Goal: Transaction & Acquisition: Purchase product/service

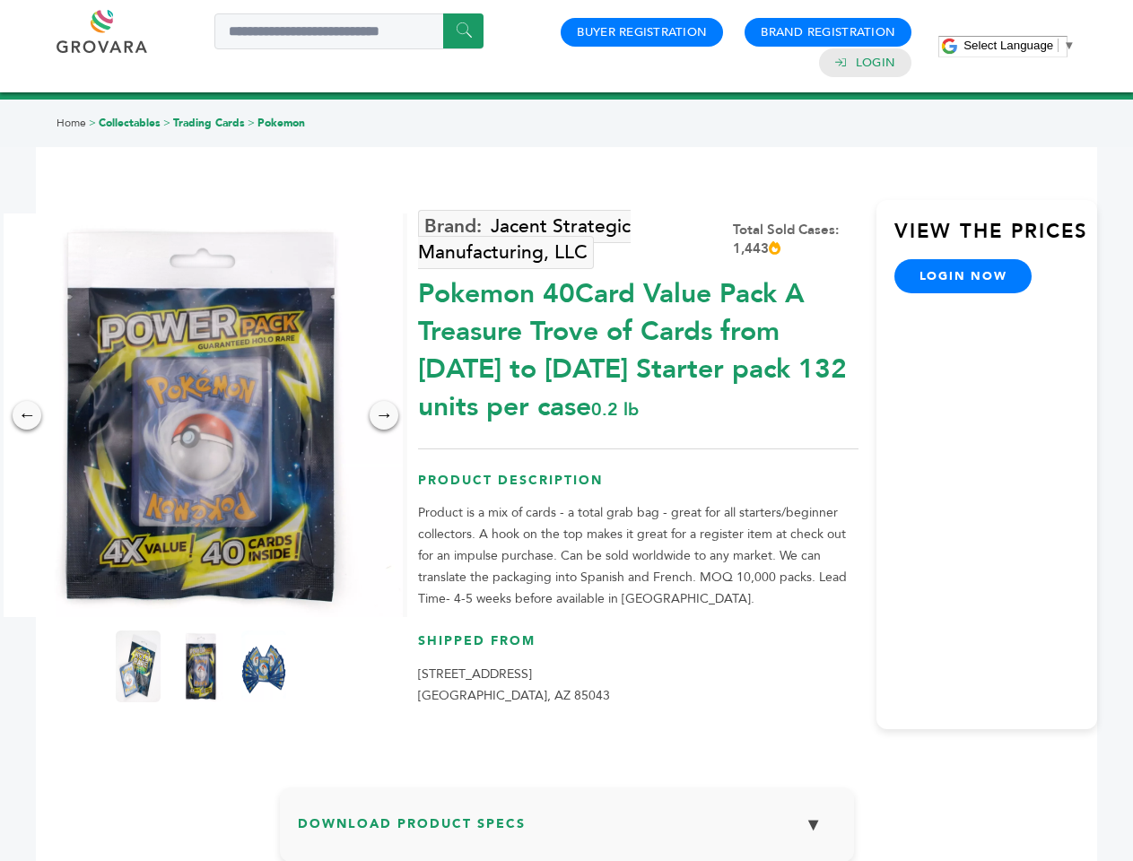
click at [1019, 45] on span "Select Language" at bounding box center [1008, 45] width 90 height 13
click at [201, 415] on img at bounding box center [201, 415] width 404 height 404
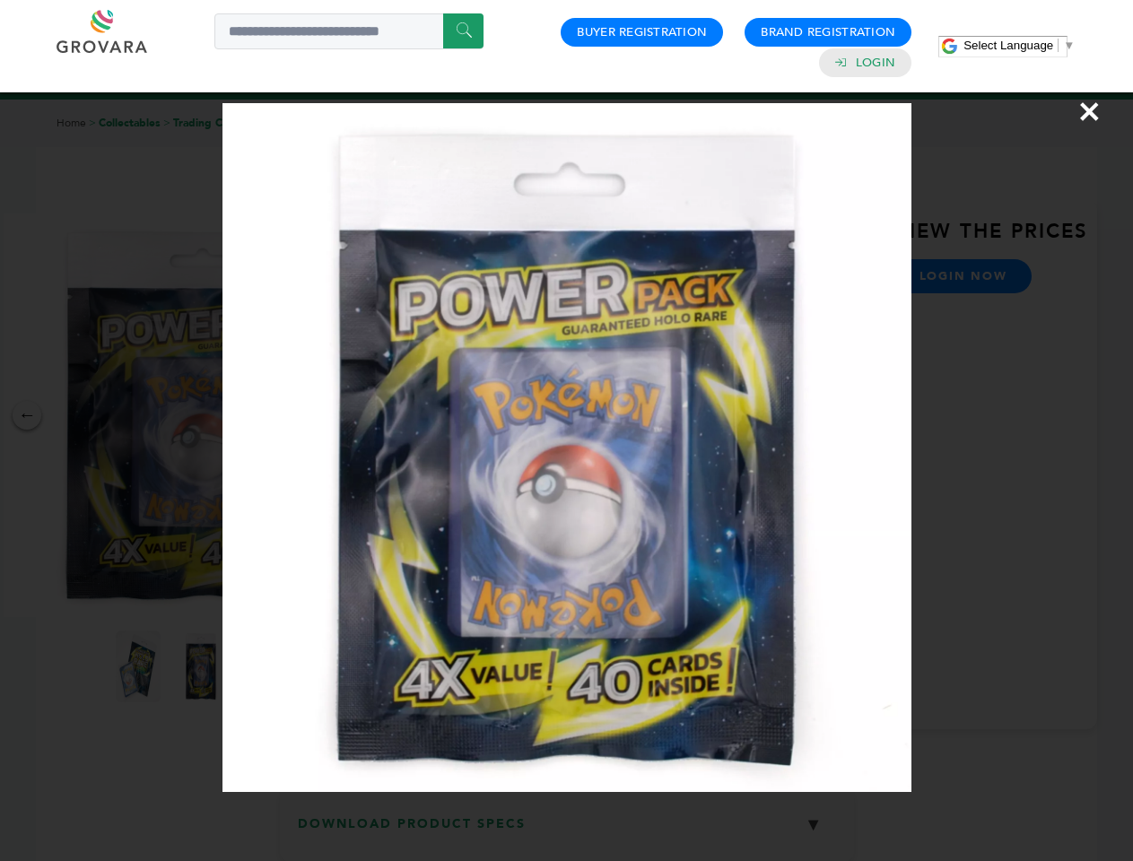
click at [27, 415] on div "×" at bounding box center [566, 430] width 1133 height 861
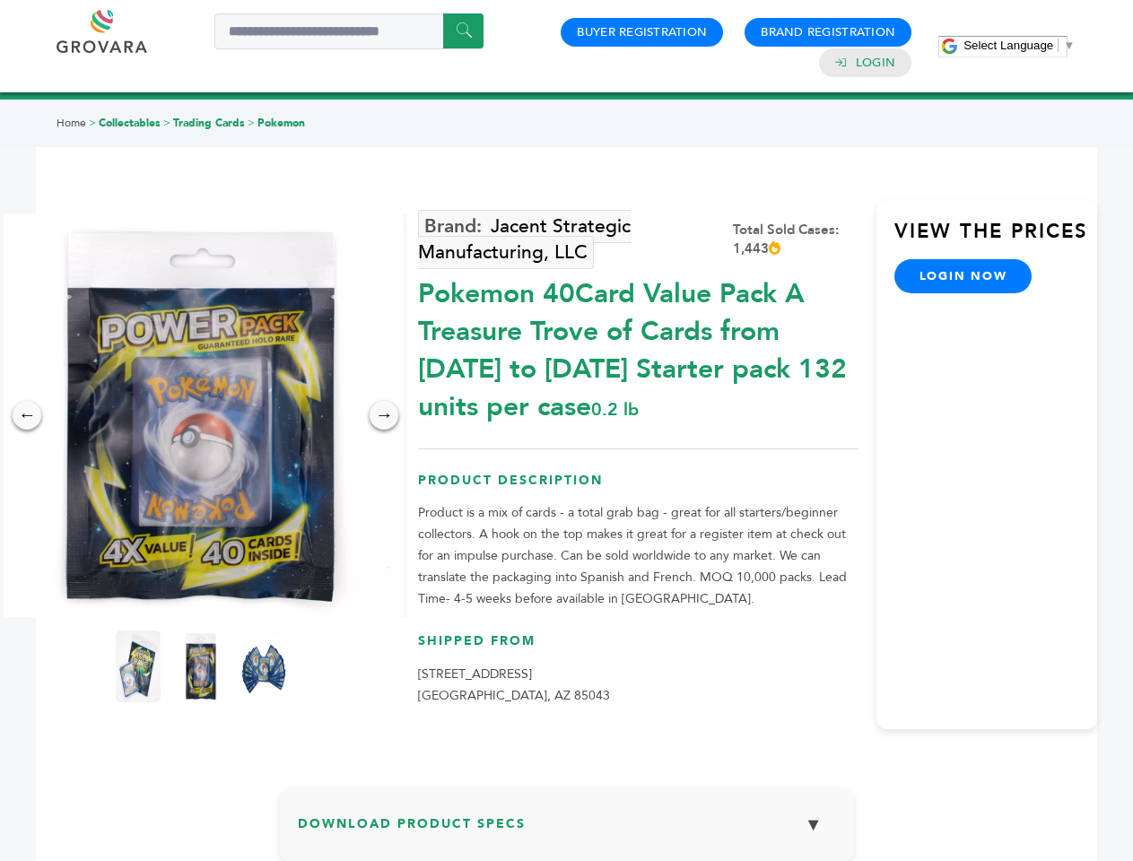
click at [384, 415] on div "→" at bounding box center [383, 415] width 29 height 29
click at [138, 666] on img at bounding box center [138, 666] width 45 height 72
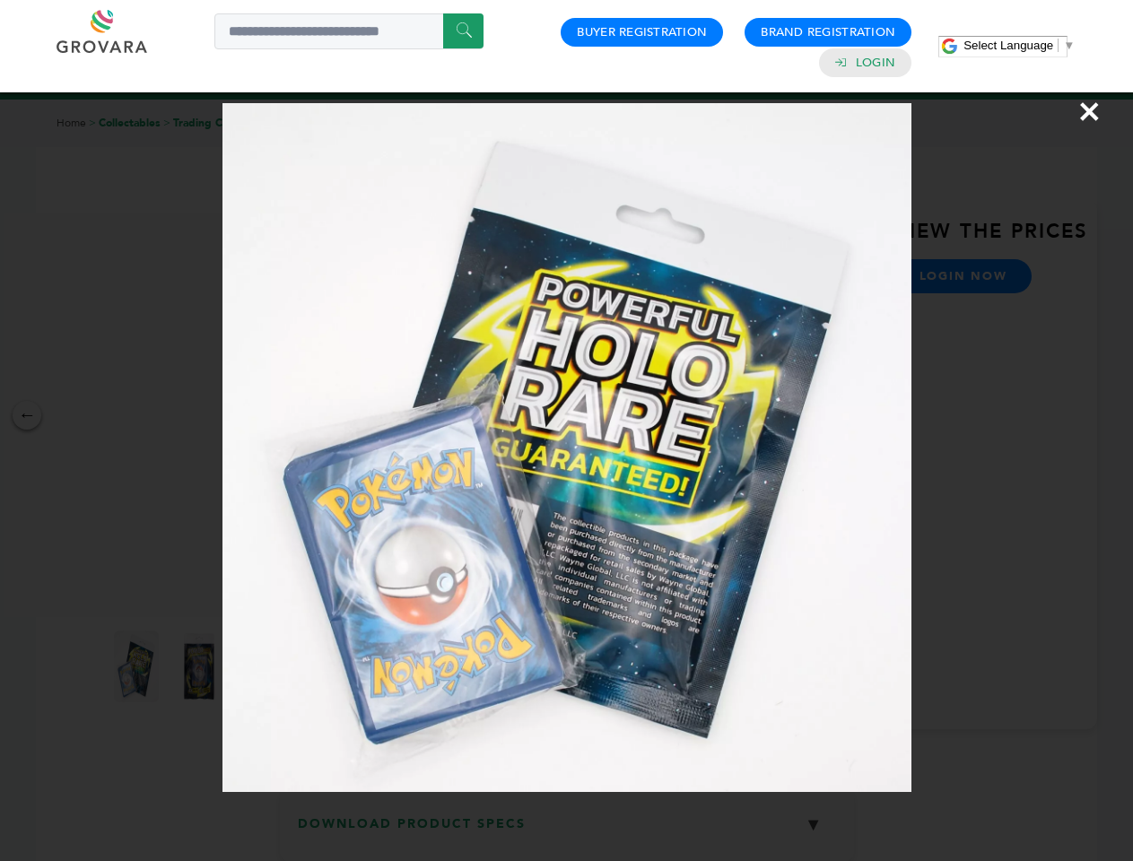
click at [201, 666] on div "×" at bounding box center [566, 430] width 1133 height 861
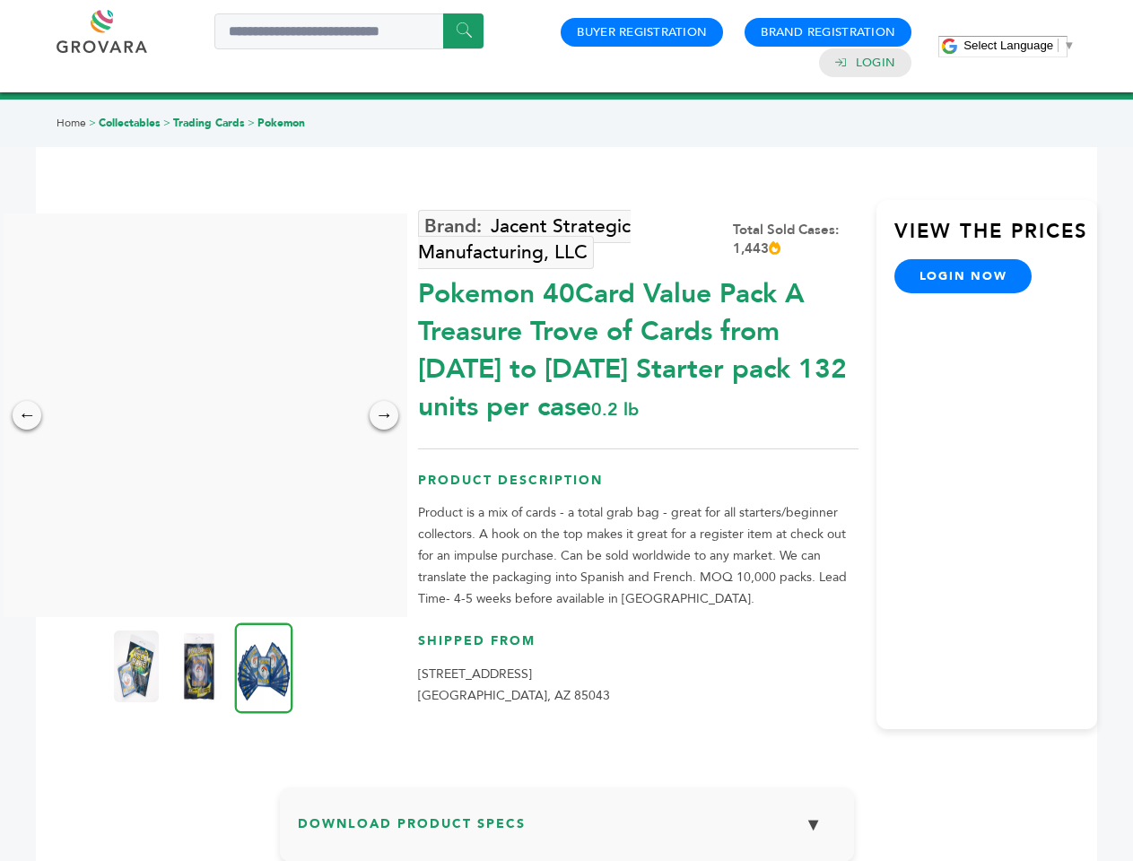
click at [264, 666] on img at bounding box center [264, 667] width 58 height 91
